Goal: Transaction & Acquisition: Download file/media

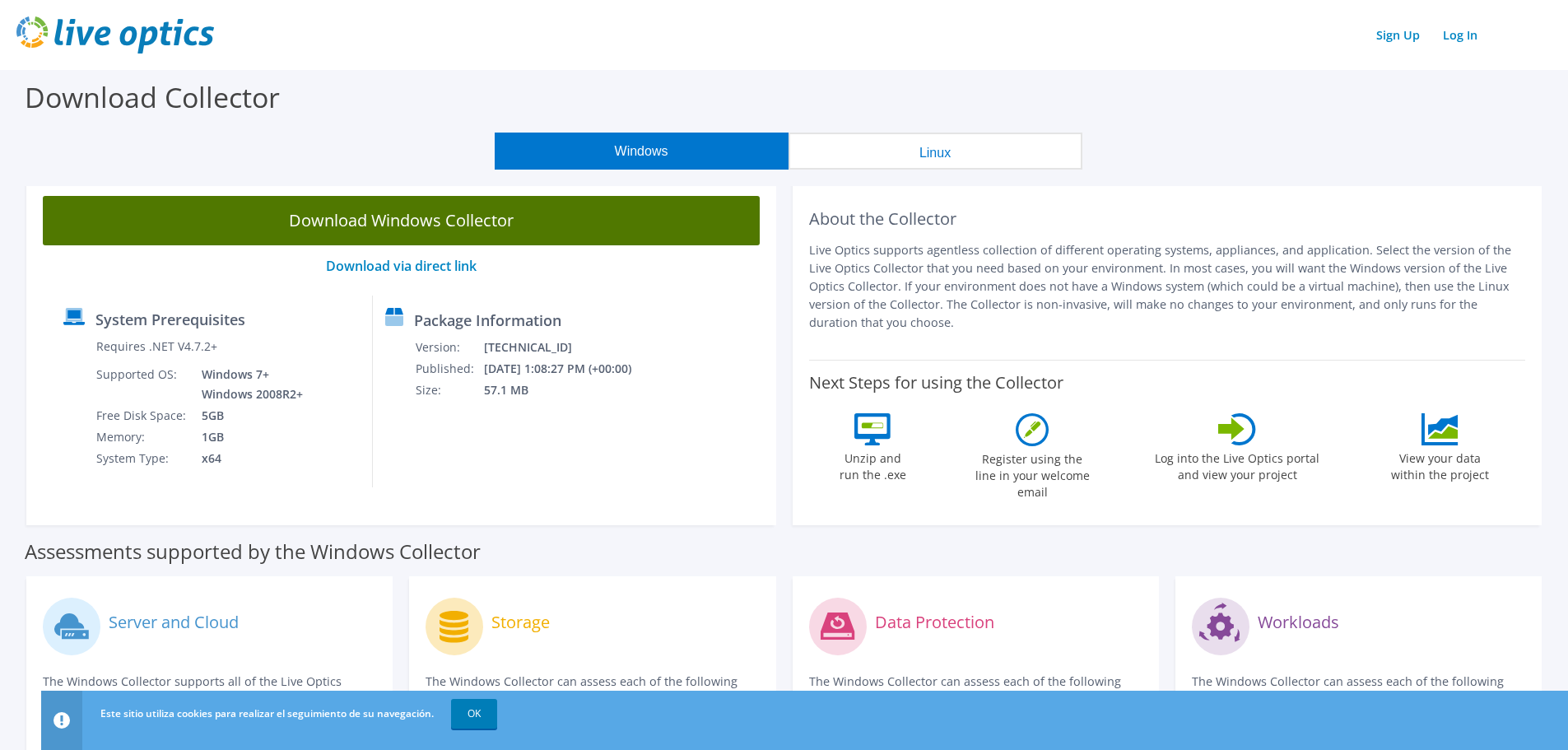
drag, startPoint x: 659, startPoint y: 157, endPoint x: 493, endPoint y: 207, distance: 173.4
click at [540, 199] on section "Download Collector Windows Linux Download Windows Collector Download via direct…" at bounding box center [784, 653] width 1568 height 1166
click at [472, 216] on link "Download Windows Collector" at bounding box center [402, 221] width 717 height 50
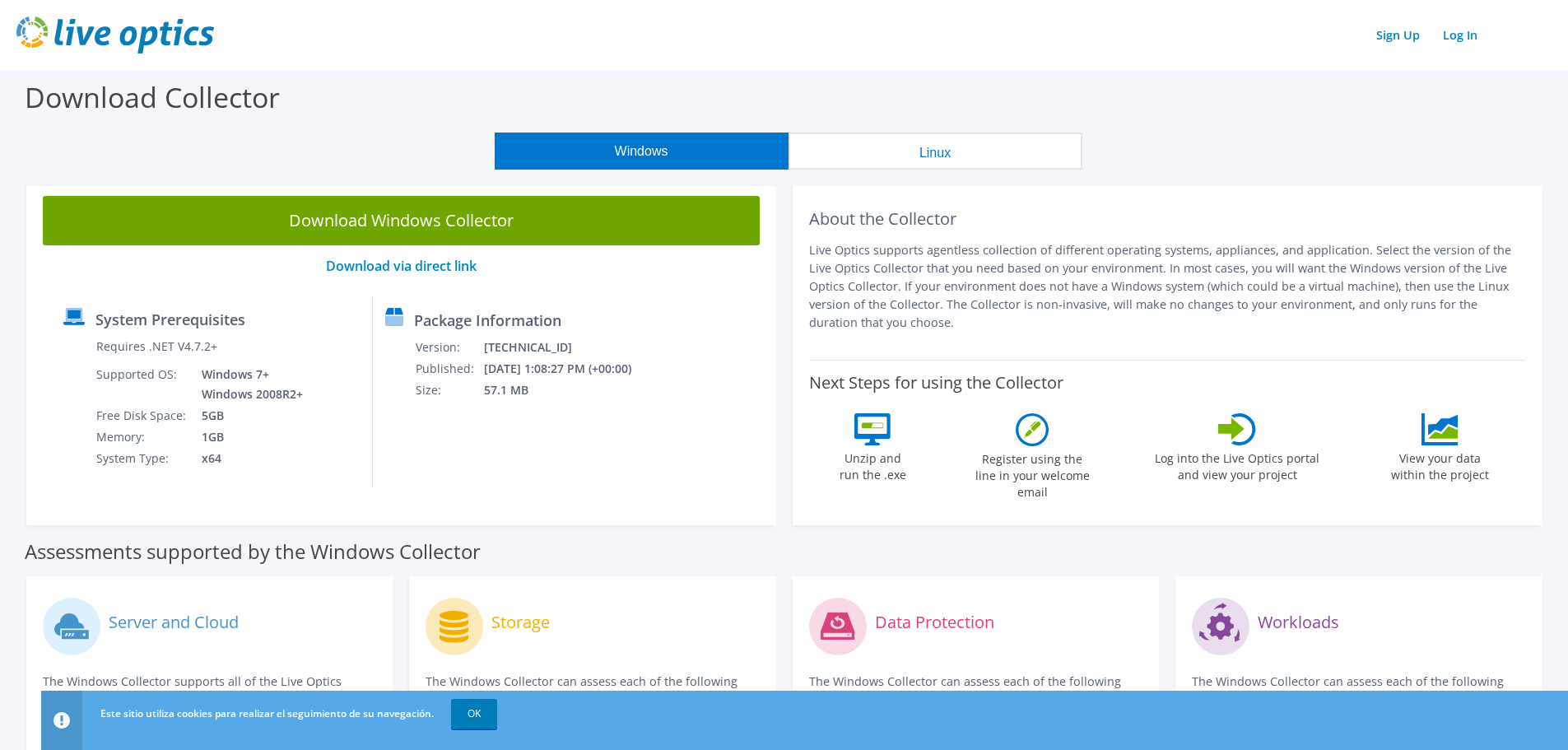
click at [1223, 120] on div "Download Collector" at bounding box center [784, 101] width 1552 height 62
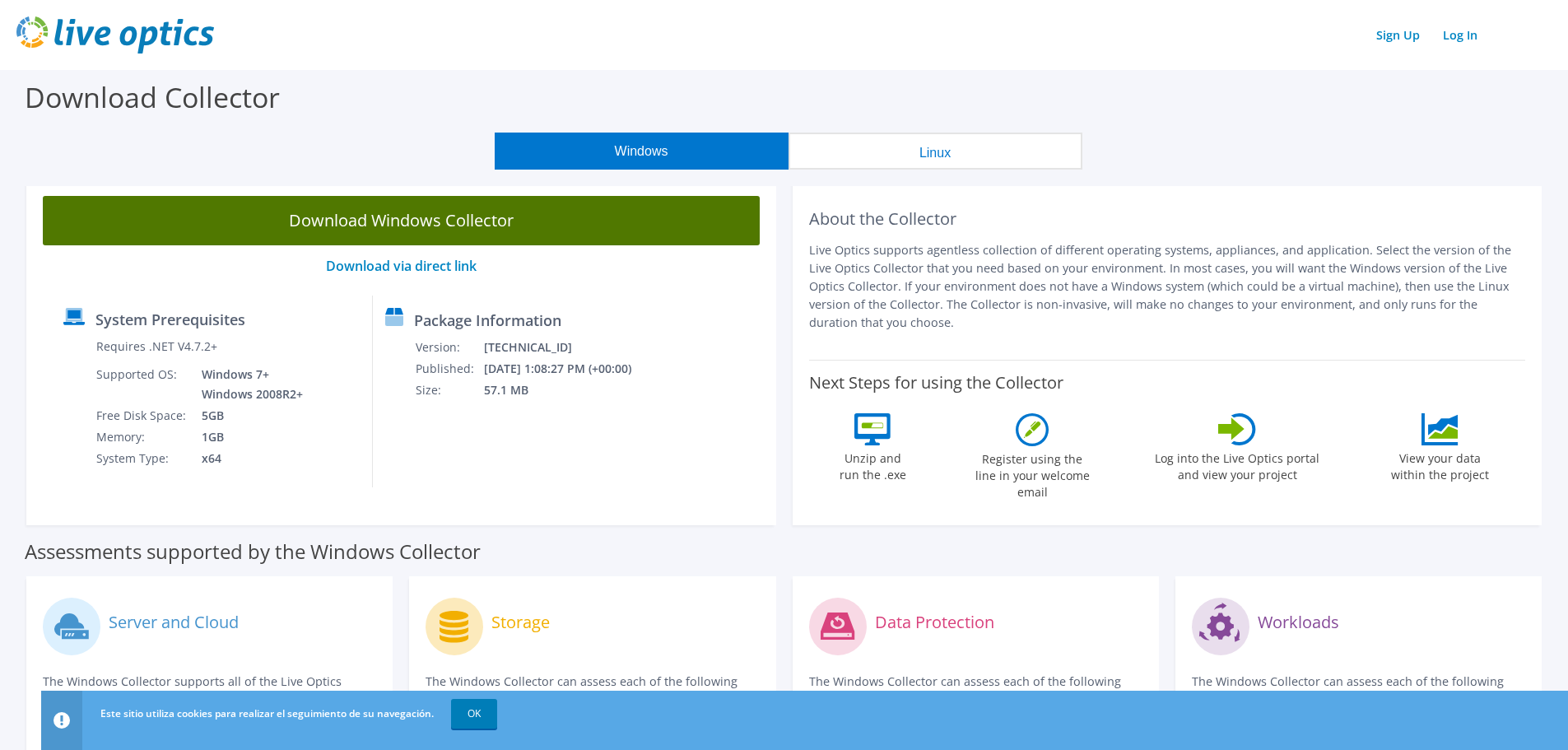
click at [416, 224] on link "Download Windows Collector" at bounding box center [402, 221] width 717 height 50
